Goal: Information Seeking & Learning: Check status

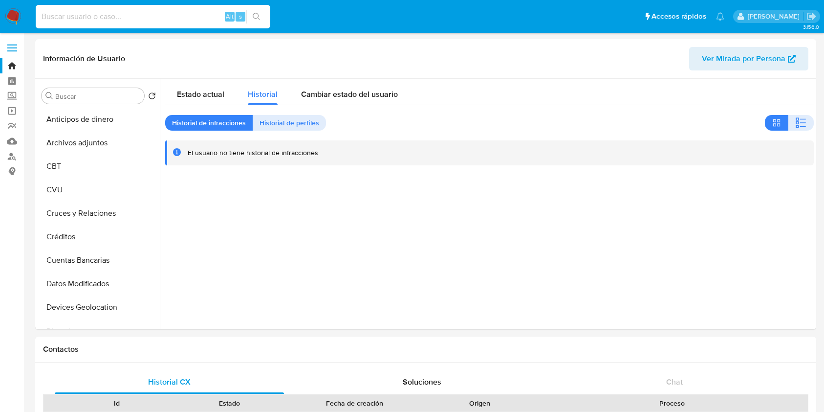
select select "10"
type input "434307743"
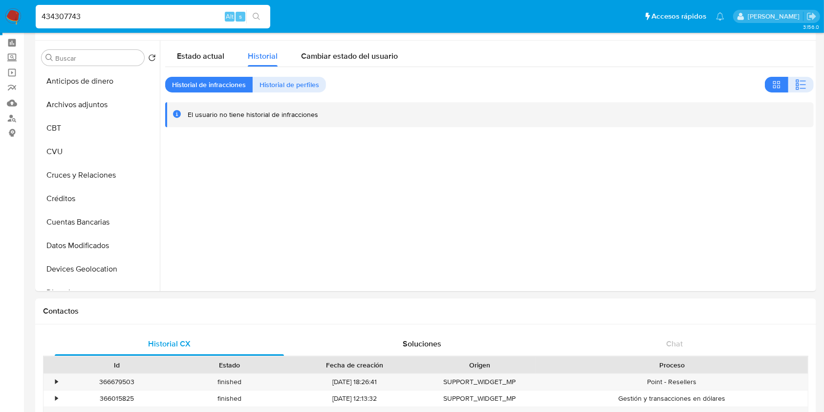
scroll to position [460, 0]
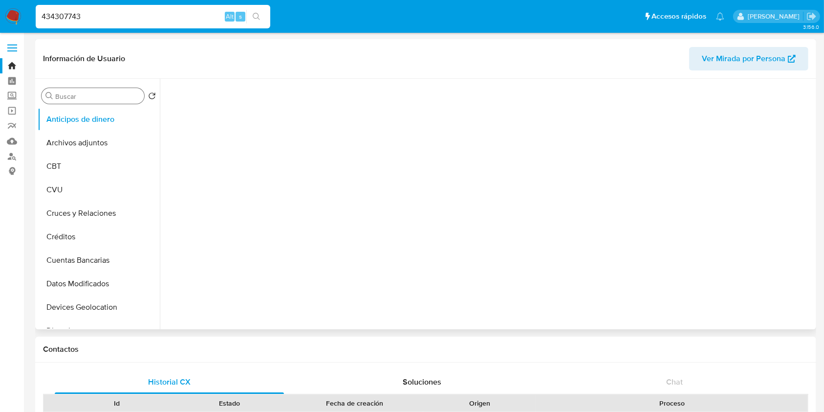
select select "10"
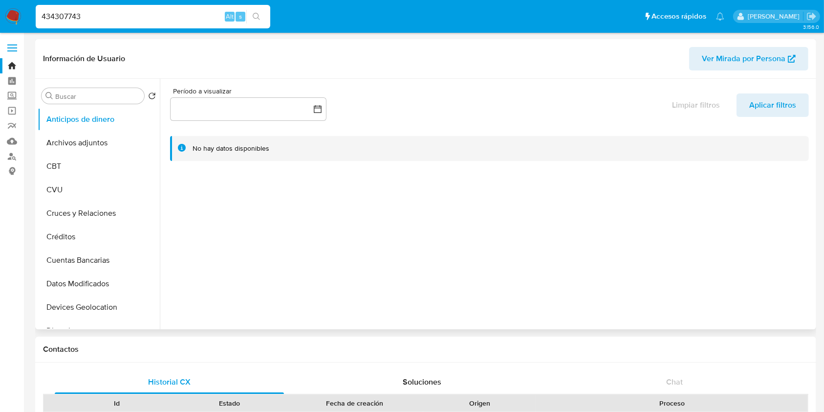
click at [157, 125] on div "Buscar Volver al orden por defecto Anticipos de dinero Archivos adjuntos CBT CV…" at bounding box center [426, 204] width 777 height 250
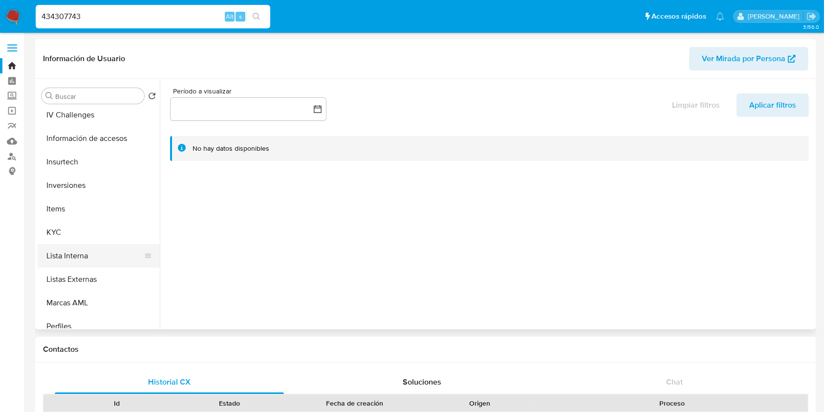
scroll to position [403, 0]
click at [70, 235] on button "KYC" at bounding box center [95, 232] width 114 height 23
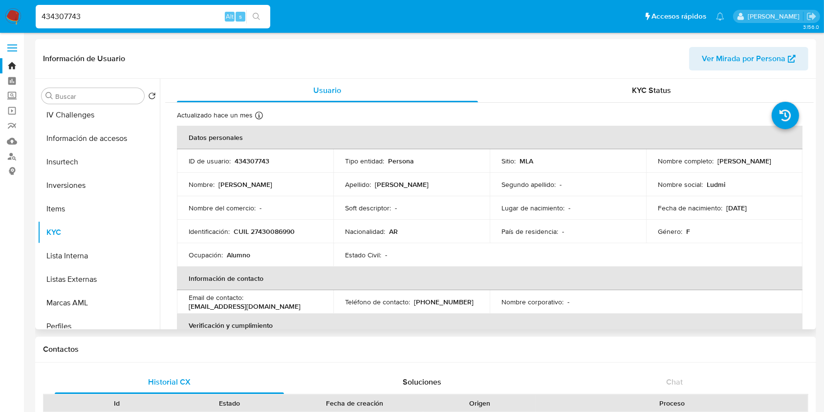
click at [815, 96] on div "Buscar Volver al orden por defecto Anticipos de dinero Archivos adjuntos CBT CV…" at bounding box center [425, 204] width 781 height 250
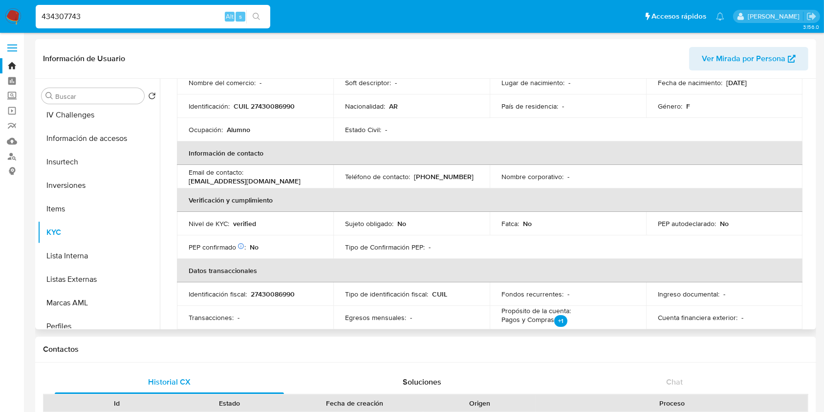
scroll to position [123, 0]
drag, startPoint x: 458, startPoint y: 178, endPoint x: 411, endPoint y: 178, distance: 46.9
click at [411, 178] on div "Teléfono de contacto : [PHONE_NUMBER]" at bounding box center [411, 178] width 133 height 9
copy div "[PHONE_NUMBER]"
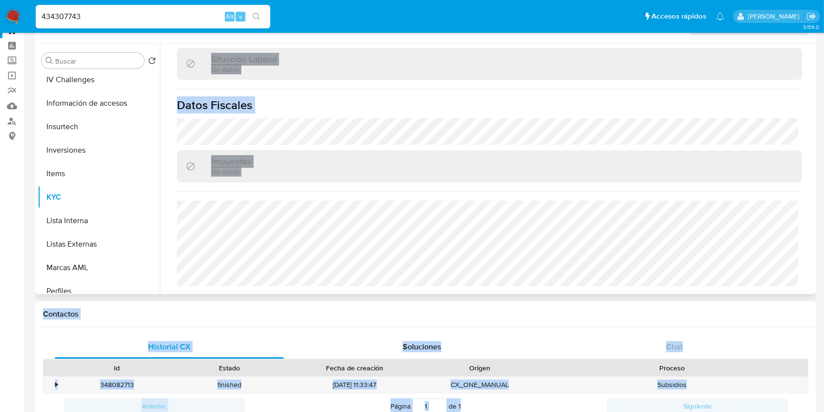
scroll to position [55, 0]
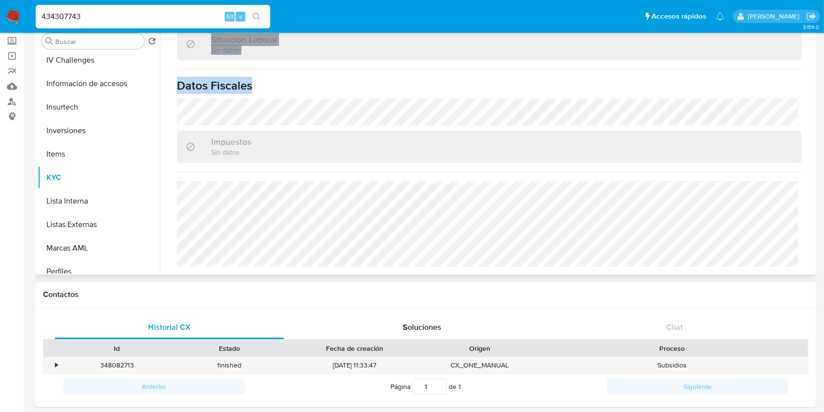
drag, startPoint x: 429, startPoint y: 194, endPoint x: 488, endPoint y: 93, distance: 116.8
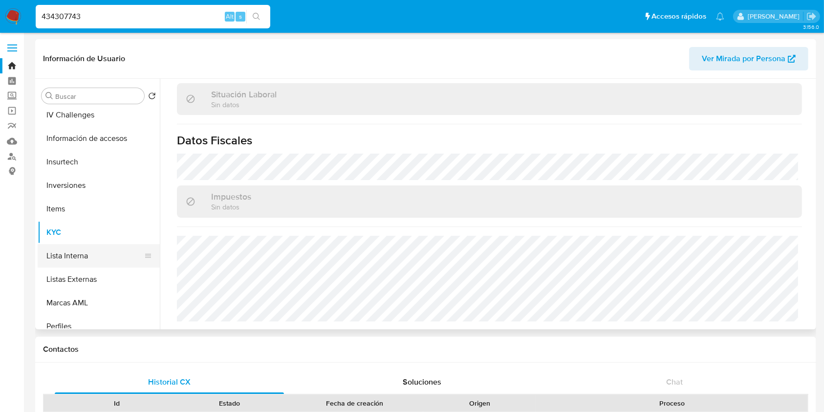
click at [144, 264] on div at bounding box center [148, 256] width 8 height 22
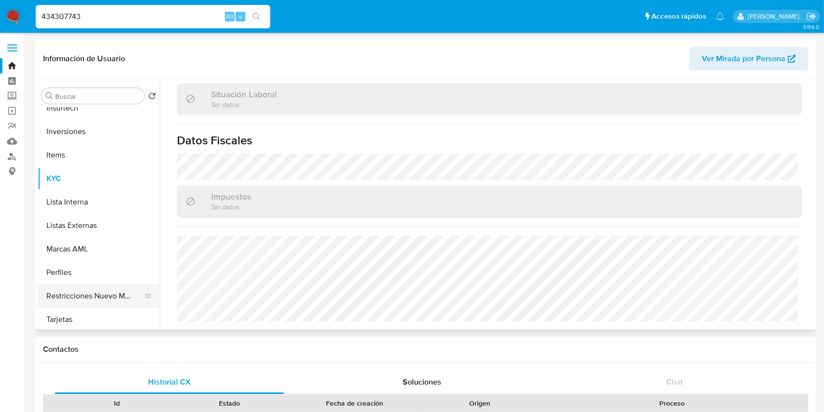
click at [98, 293] on button "Restricciones Nuevo Mundo" at bounding box center [95, 295] width 114 height 23
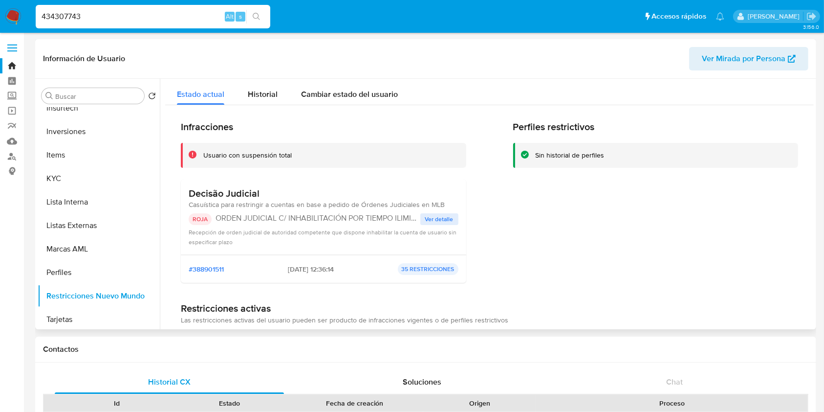
click at [430, 222] on span "Ver detalle" at bounding box center [439, 219] width 28 height 10
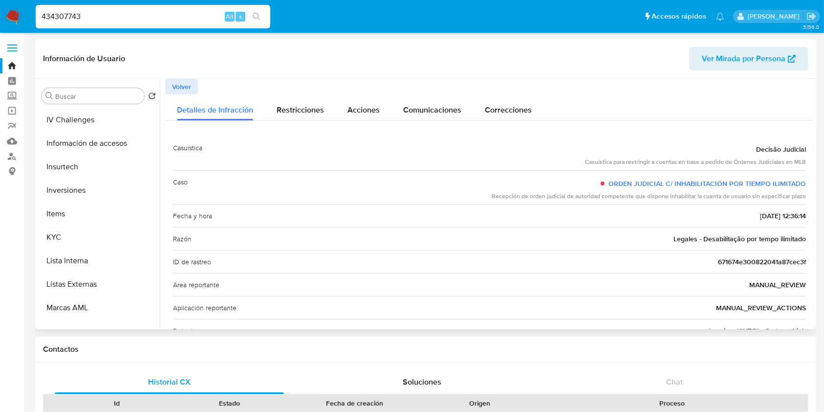
scroll to position [405, 0]
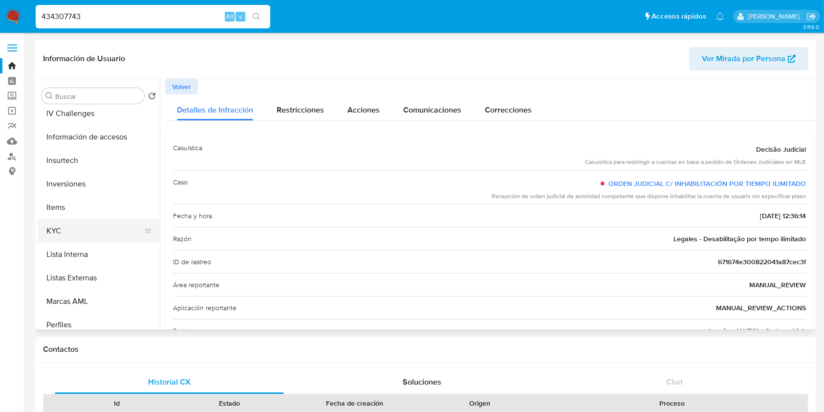
click at [74, 224] on button "KYC" at bounding box center [95, 230] width 114 height 23
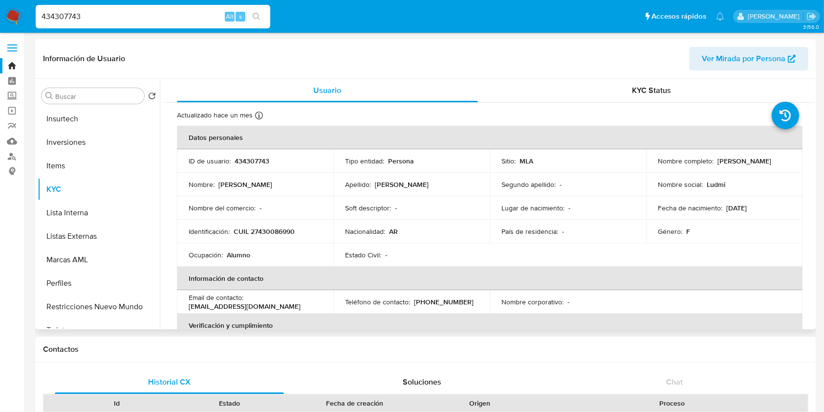
scroll to position [460, 0]
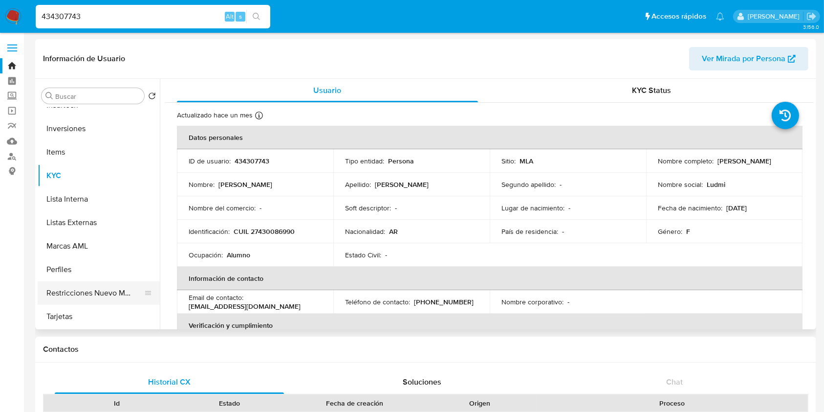
click at [92, 298] on button "Restricciones Nuevo Mundo" at bounding box center [95, 292] width 114 height 23
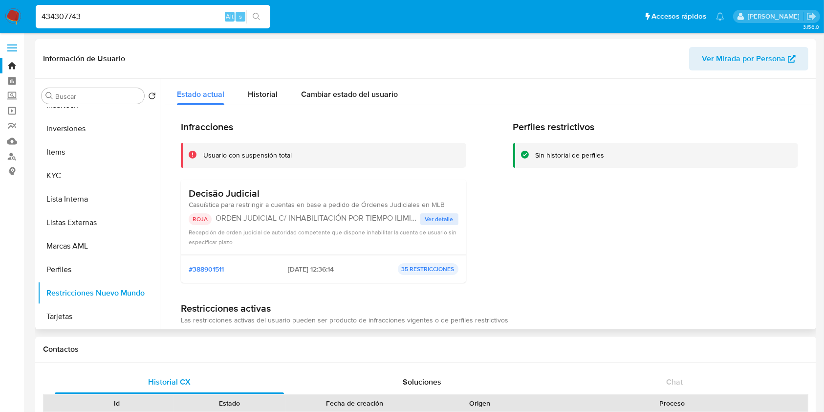
click at [422, 223] on button "Ver detalle" at bounding box center [440, 219] width 38 height 12
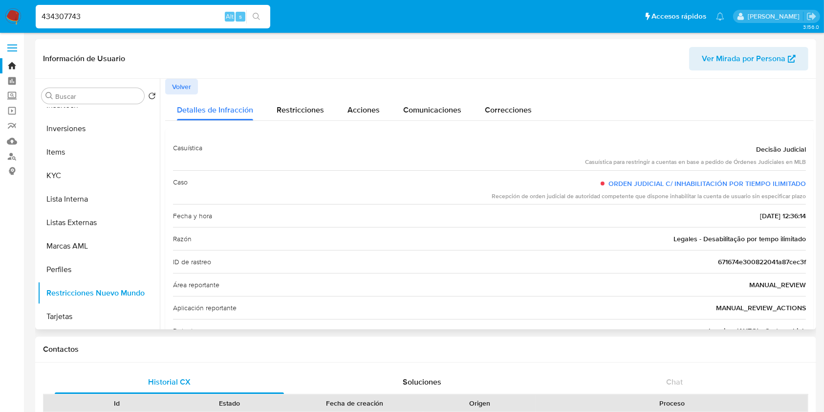
drag, startPoint x: 809, startPoint y: 124, endPoint x: 813, endPoint y: 157, distance: 33.4
click at [813, 157] on div at bounding box center [487, 204] width 654 height 250
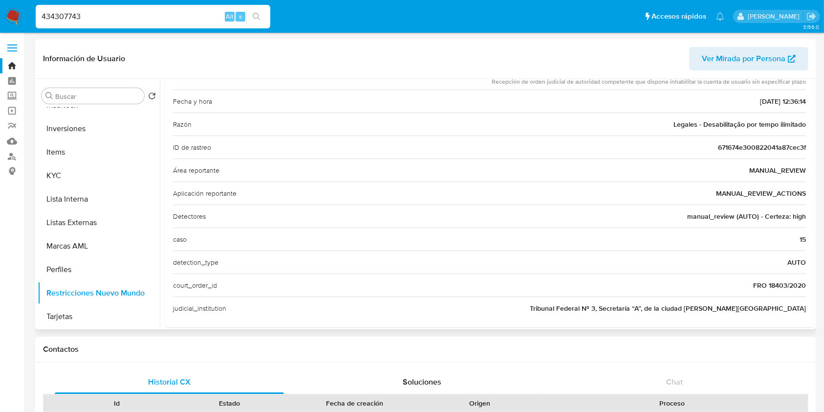
scroll to position [120, 0]
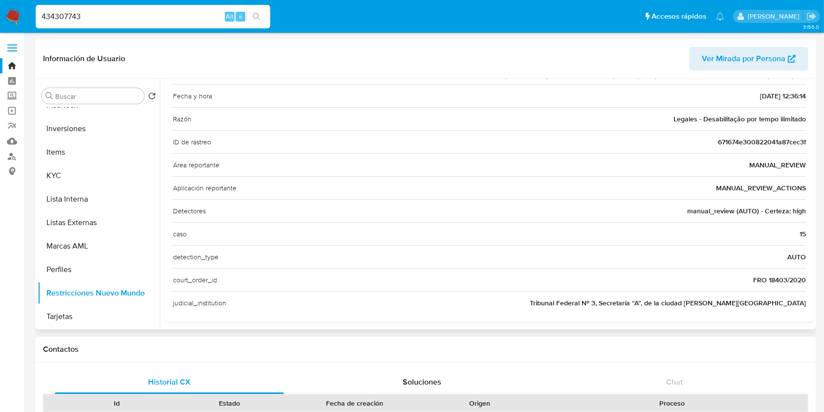
click at [758, 310] on div "judicial_institution Tribunal Federal Nº 3, Secretaría “A”, de la ciudad [PERSO…" at bounding box center [489, 302] width 633 height 23
drag, startPoint x: 612, startPoint y: 299, endPoint x: 806, endPoint y: 299, distance: 193.7
click at [806, 299] on div "Casuística Decisão Judicial Casuística para restringir a cuentas en base a pedi…" at bounding box center [489, 165] width 649 height 313
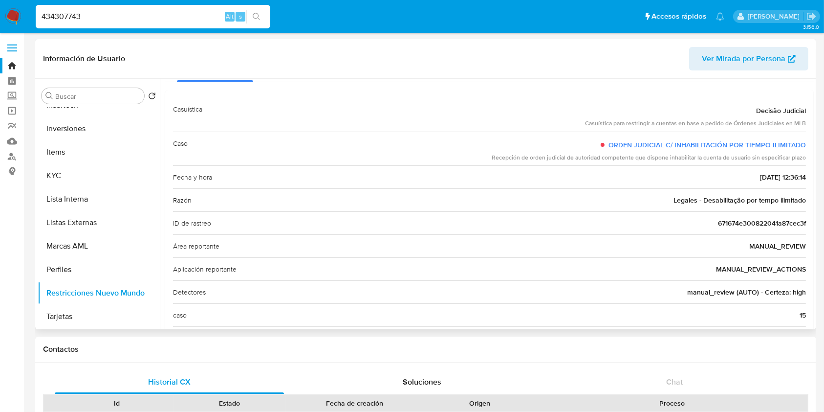
scroll to position [0, 0]
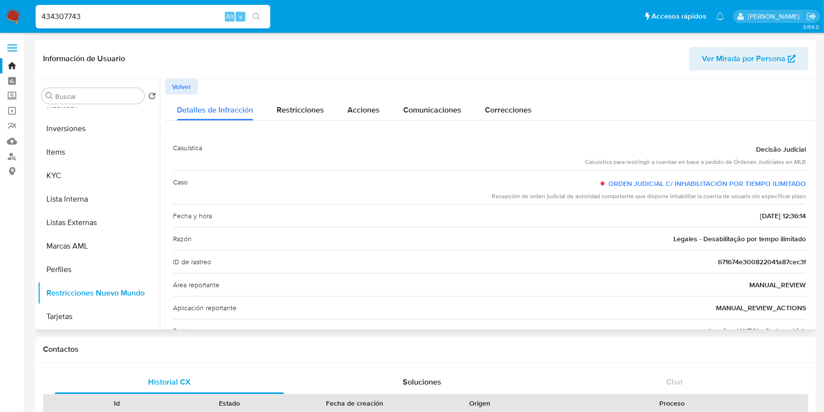
click at [180, 84] on span "Volver" at bounding box center [181, 87] width 19 height 14
